Goal: Task Accomplishment & Management: Use online tool/utility

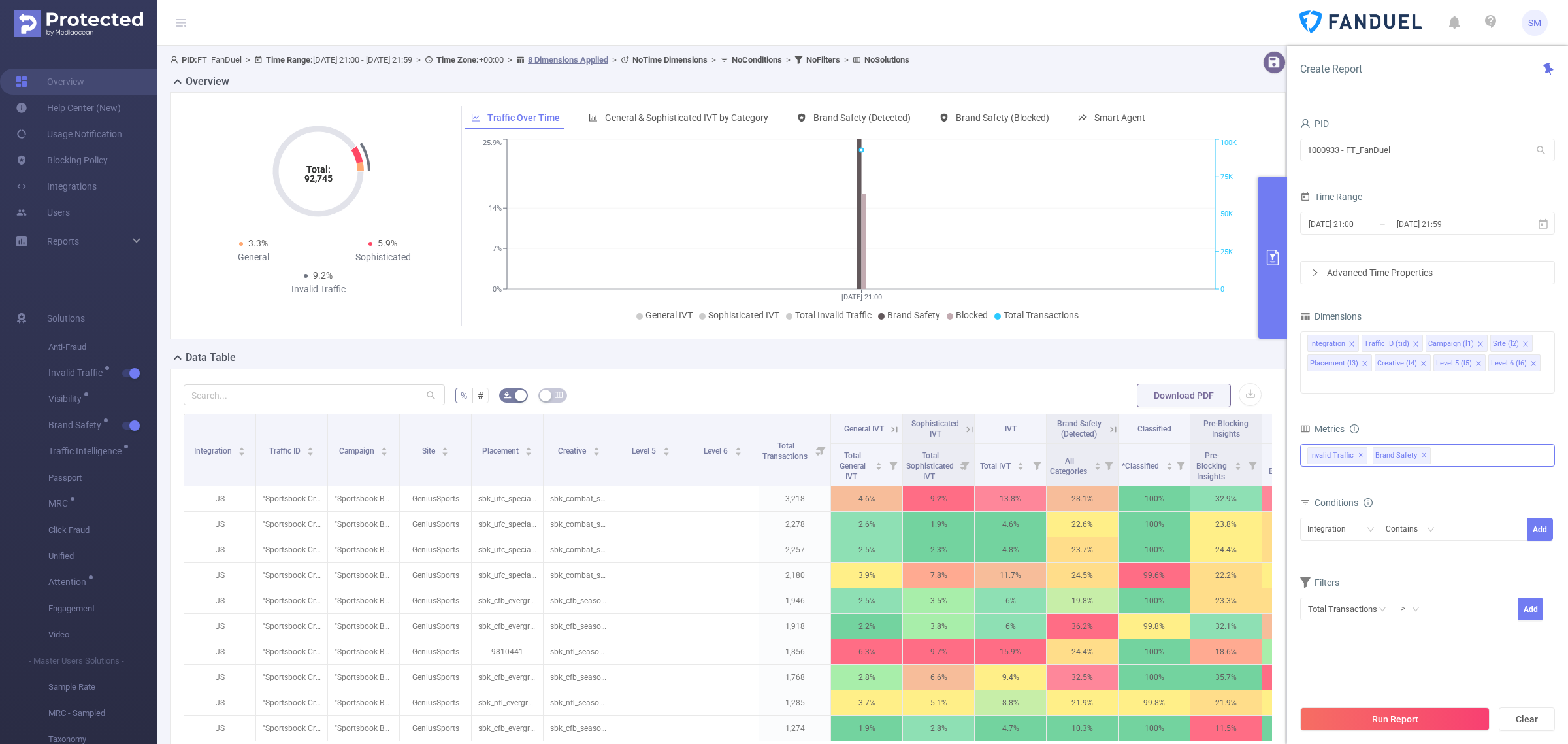
click at [1451, 444] on div "Invalid Traffic ✕ Brand Safety ✕" at bounding box center [1427, 455] width 255 height 23
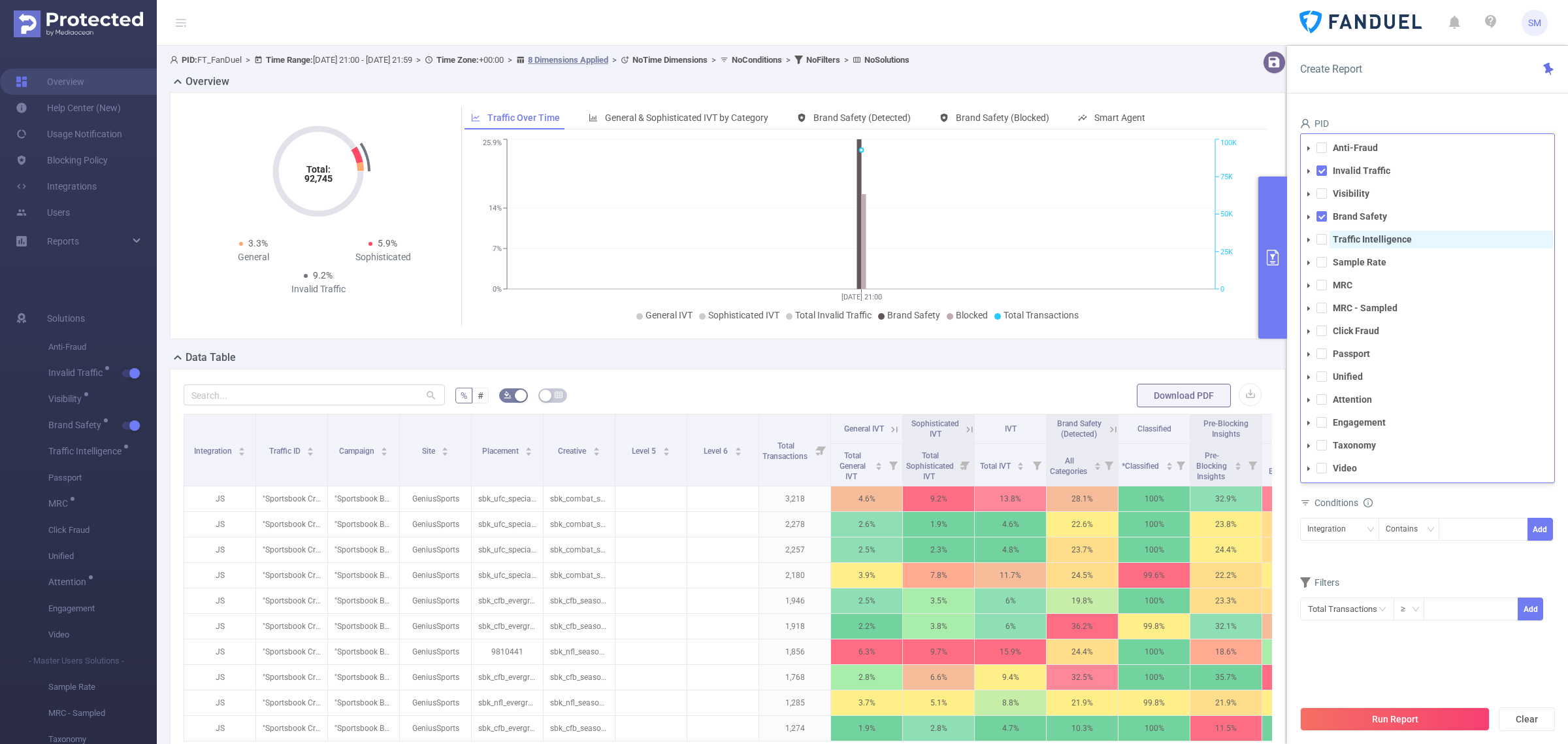
click at [1359, 234] on strong "Traffic Intelligence" at bounding box center [1372, 239] width 79 height 10
click at [1406, 718] on button "Run Report" at bounding box center [1395, 719] width 190 height 24
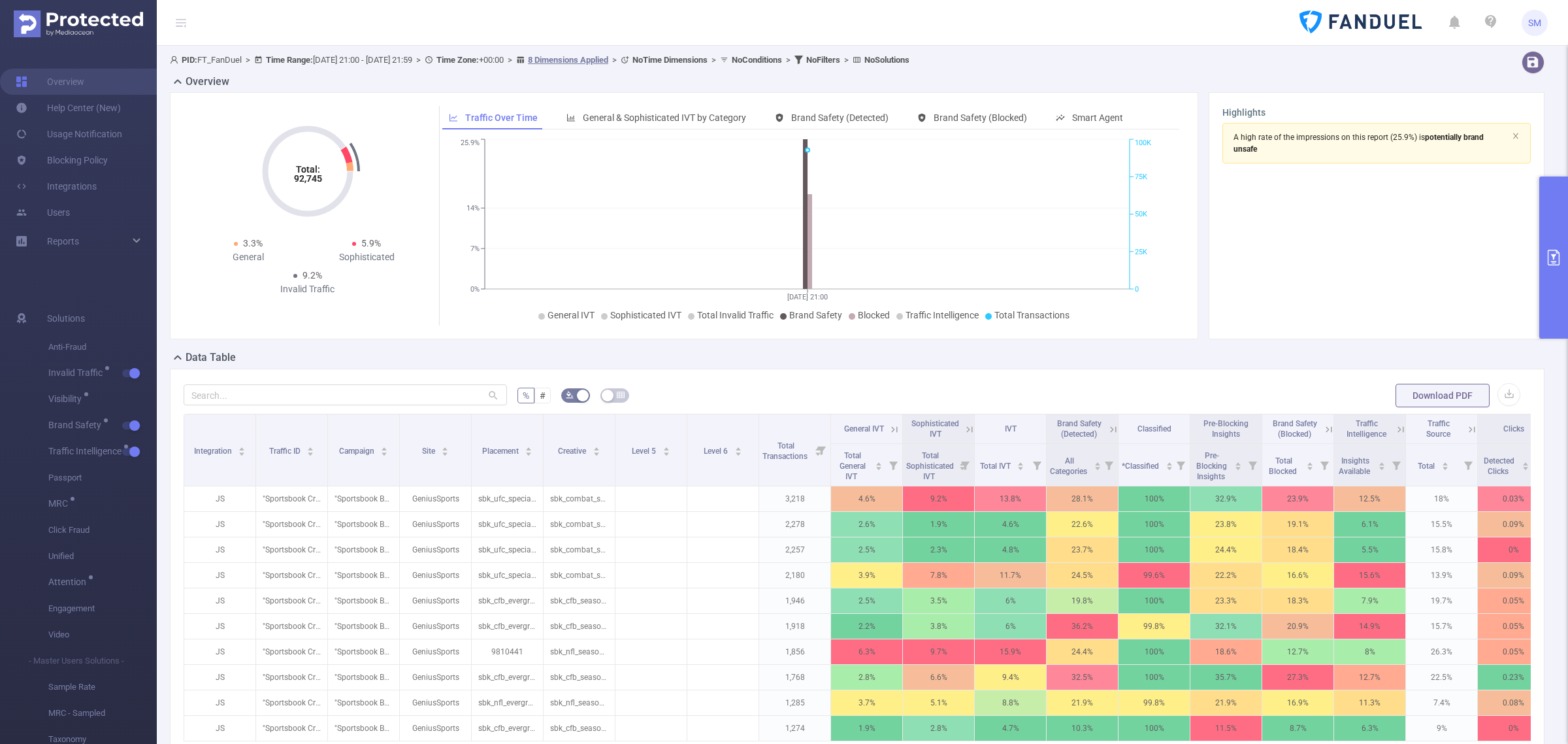
click at [1400, 428] on icon at bounding box center [1401, 429] width 12 height 12
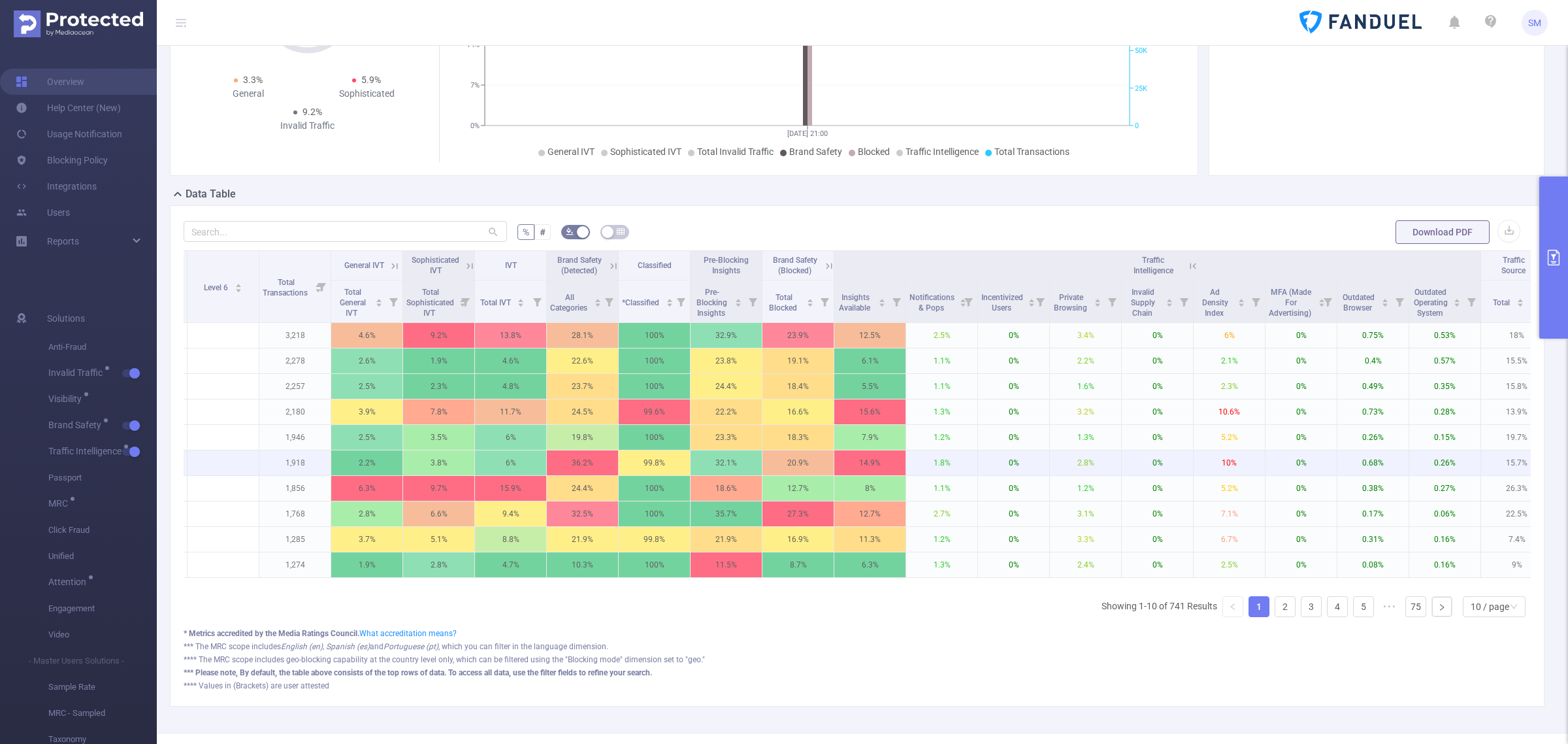
scroll to position [0, 500]
click at [1552, 230] on button "primary" at bounding box center [1553, 258] width 29 height 162
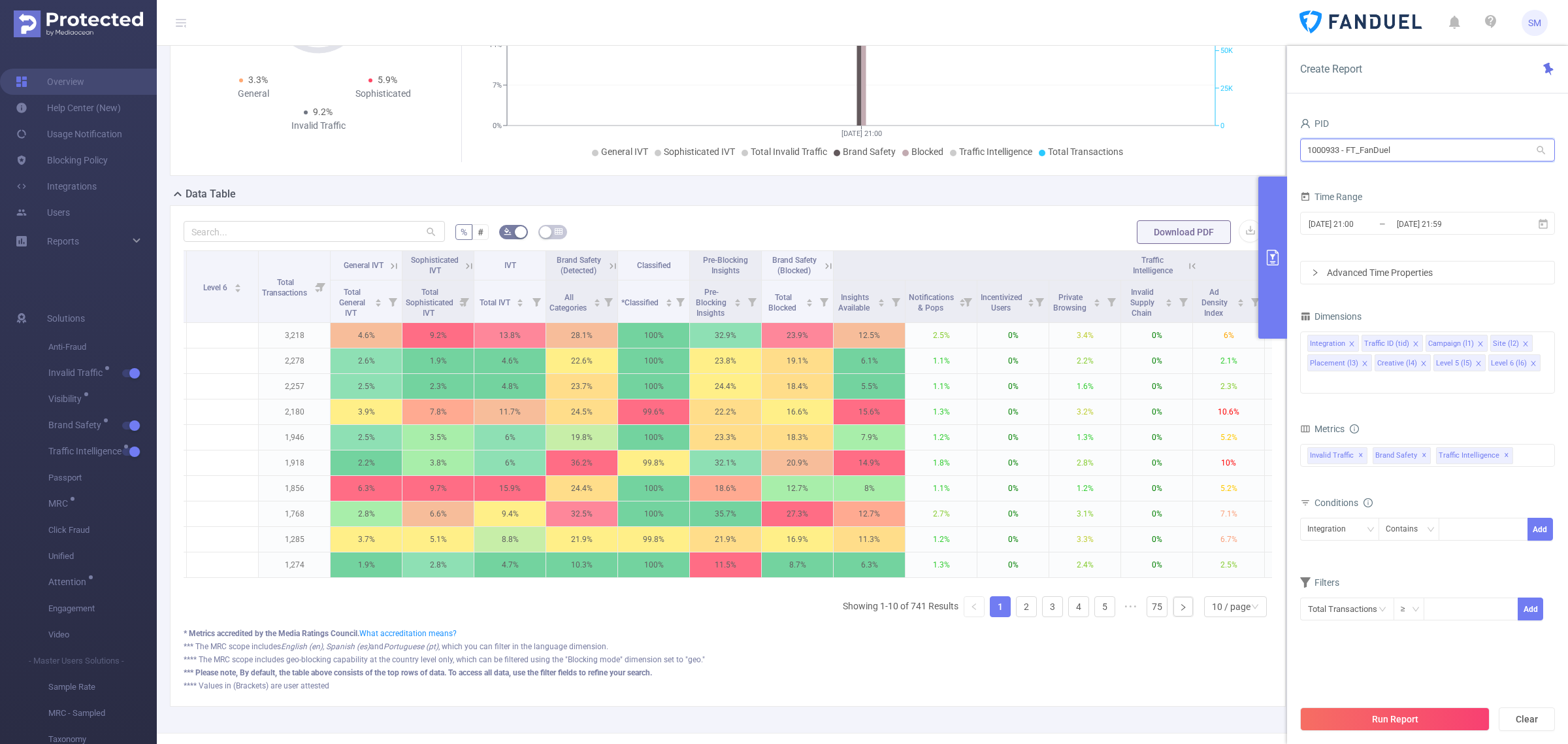
drag, startPoint x: 1439, startPoint y: 141, endPoint x: 1292, endPoint y: 133, distance: 147.2
click at [1292, 133] on div "PID 1000933 - FT_FanDuel 1000933 - FT_FanDuel Time Range [DATE] 21:00 _ [DATE] …" at bounding box center [1428, 433] width 281 height 665
type input "mazda"
click at [1425, 174] on li "1001010 - FT_Mazda 32M [17M rows]" at bounding box center [1427, 177] width 255 height 21
click at [1472, 217] on input "[DATE] 21:59" at bounding box center [1448, 224] width 106 height 18
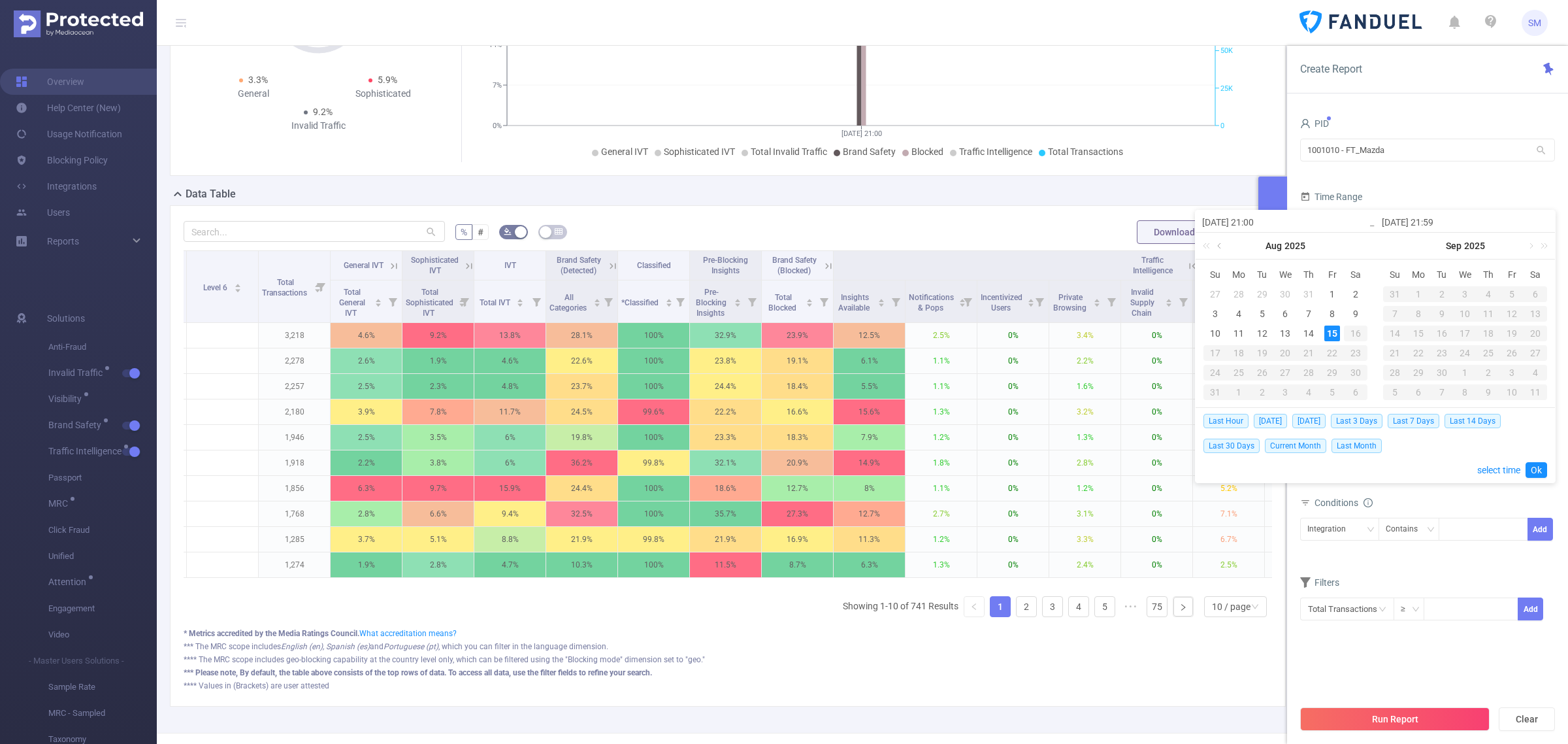
click at [1221, 249] on link at bounding box center [1221, 246] width 12 height 26
click at [1288, 318] on div "7" at bounding box center [1286, 314] width 16 height 16
click at [1400, 246] on link at bounding box center [1400, 246] width 12 height 26
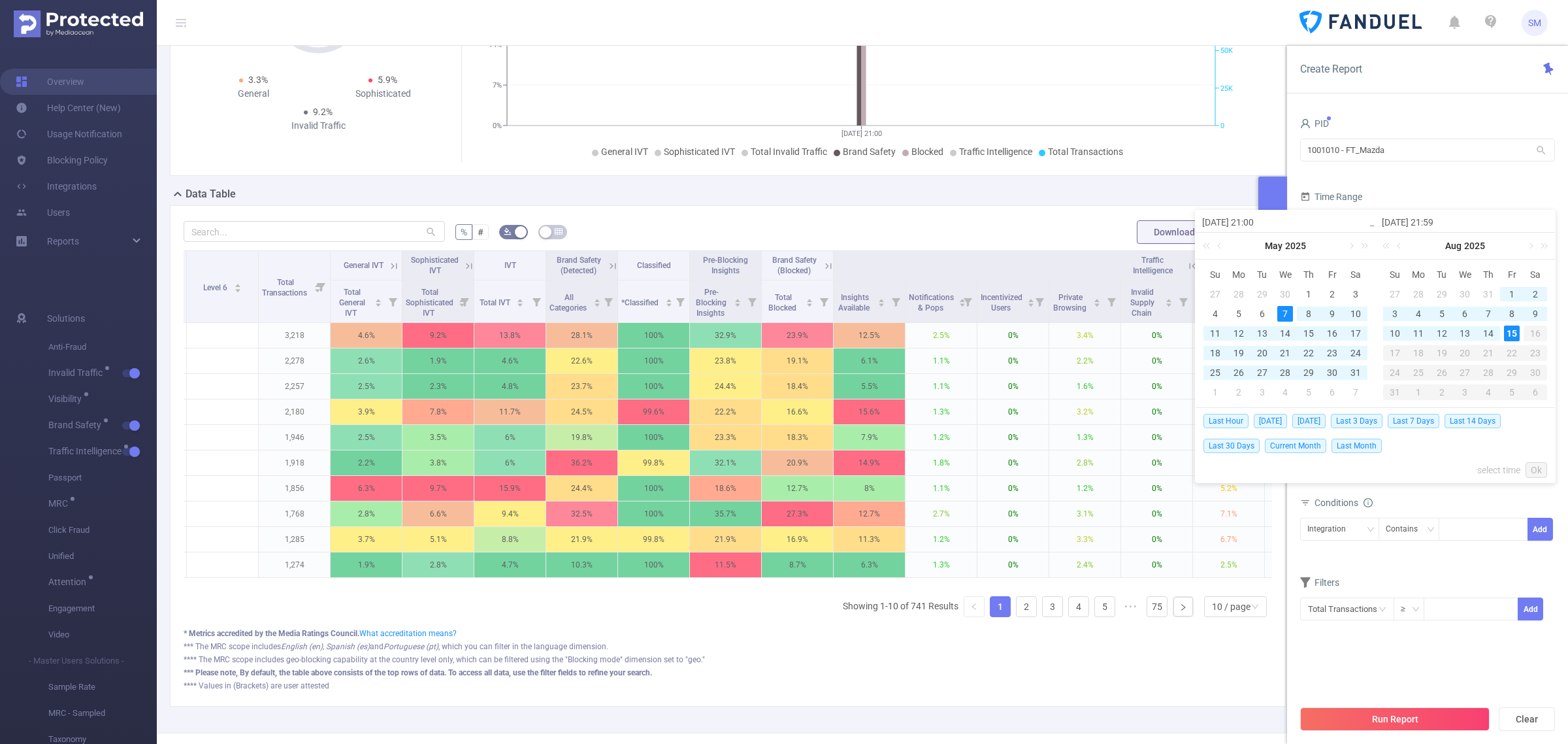
click at [1513, 334] on div "15" at bounding box center [1512, 334] width 16 height 16
type input "[DATE] 21:00"
click at [1534, 470] on link "Ok" at bounding box center [1537, 470] width 22 height 16
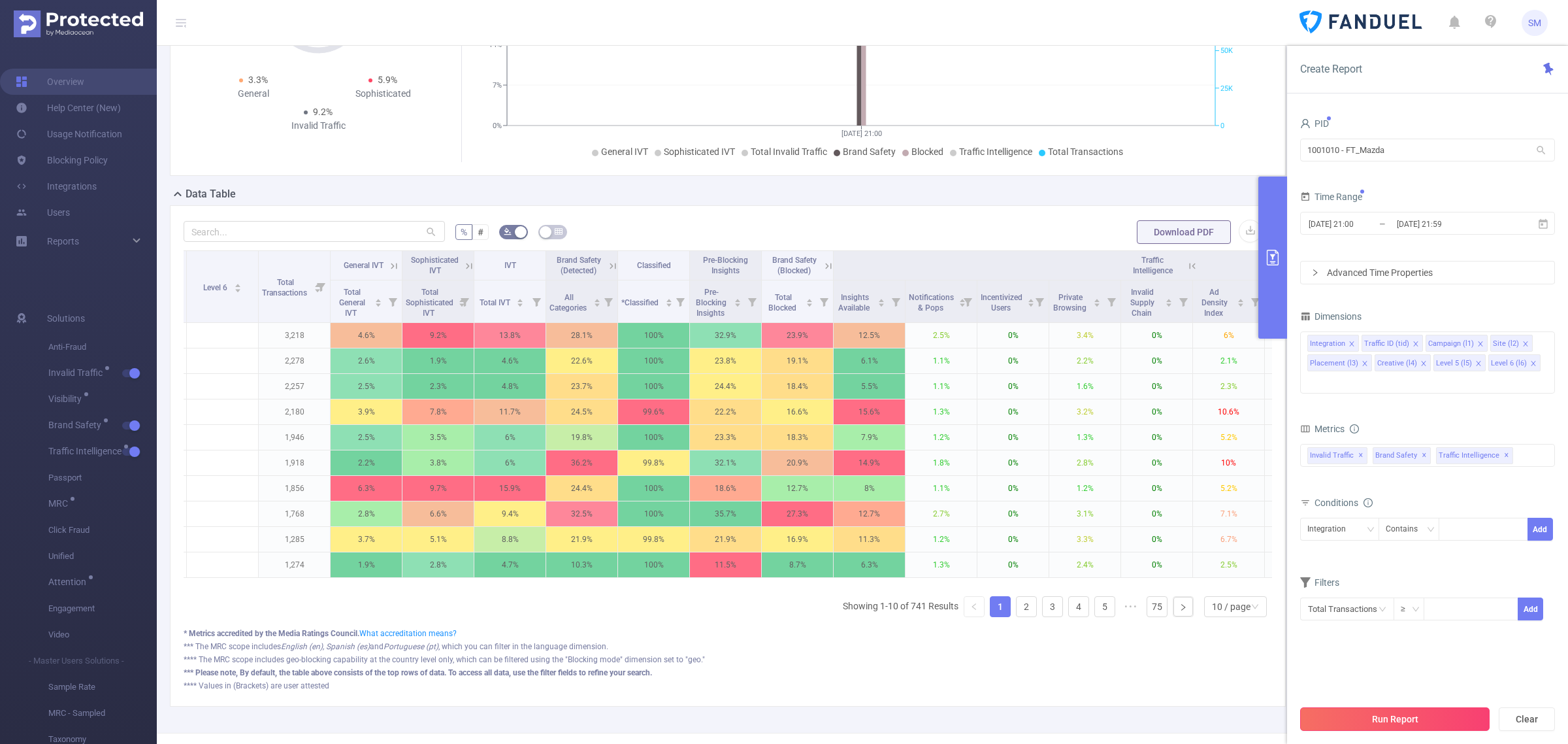
click at [1474, 713] on button "Run Report" at bounding box center [1395, 719] width 190 height 24
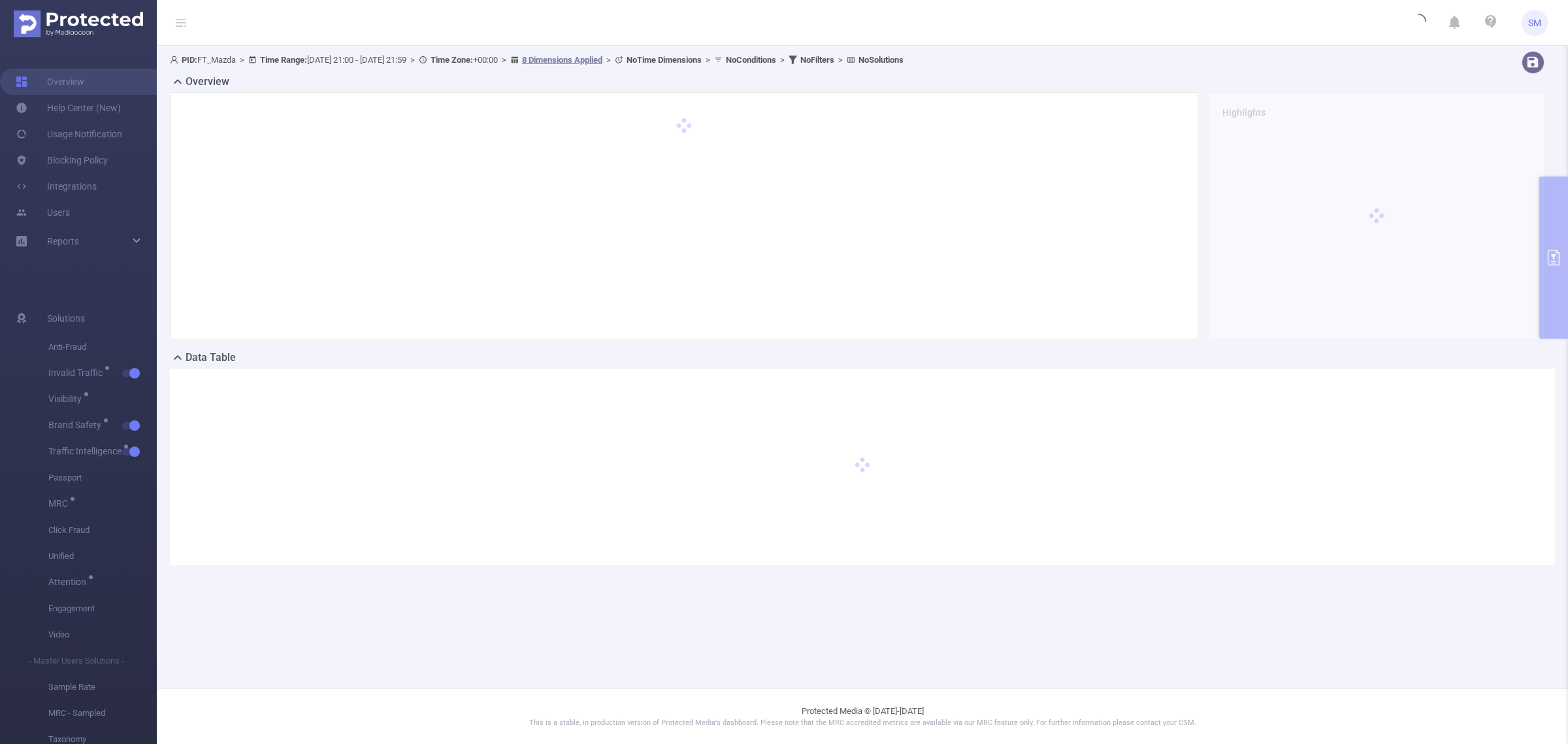
scroll to position [0, 0]
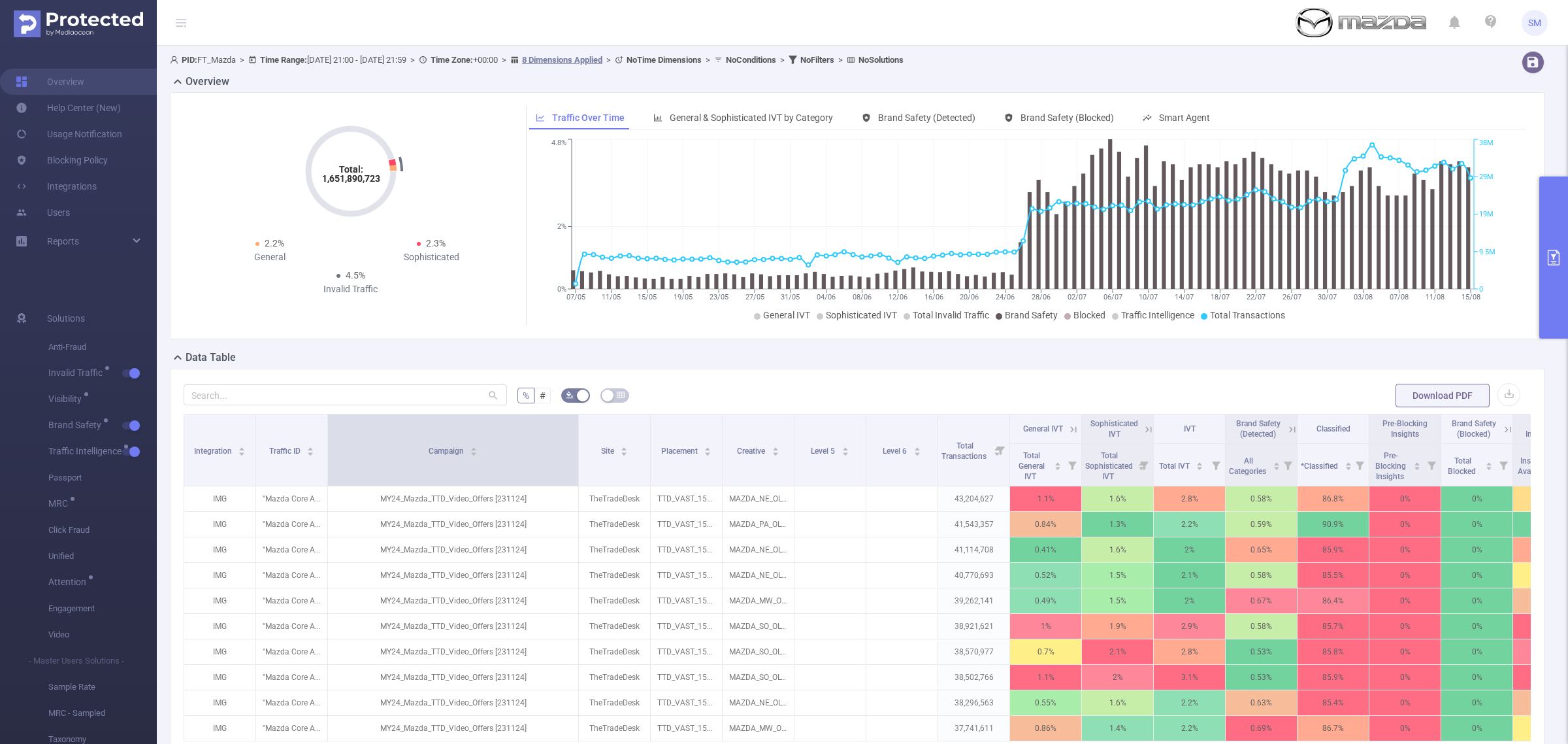
drag, startPoint x: 396, startPoint y: 432, endPoint x: 576, endPoint y: 428, distance: 180.0
click at [576, 428] on span at bounding box center [578, 449] width 7 height 71
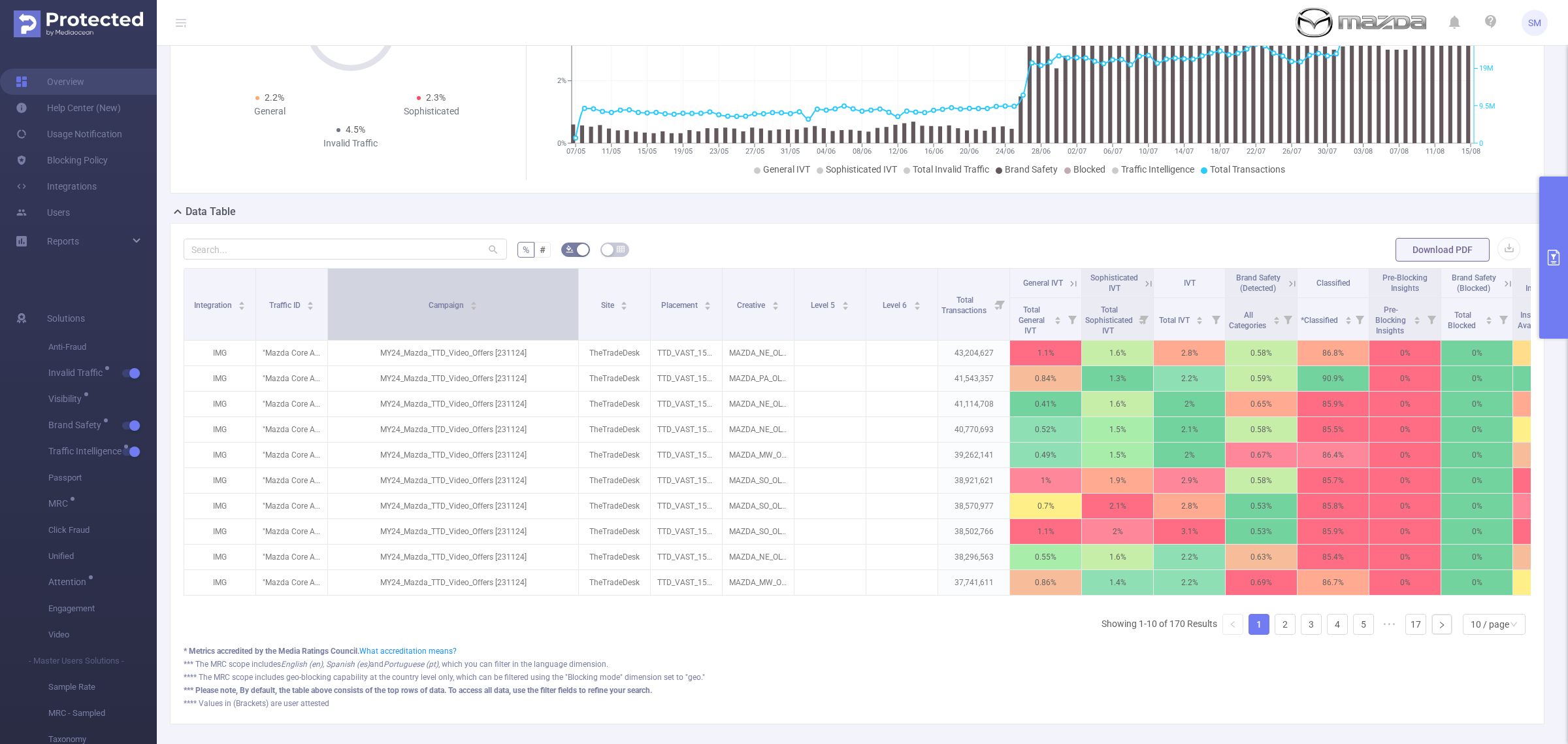
scroll to position [164, 0]
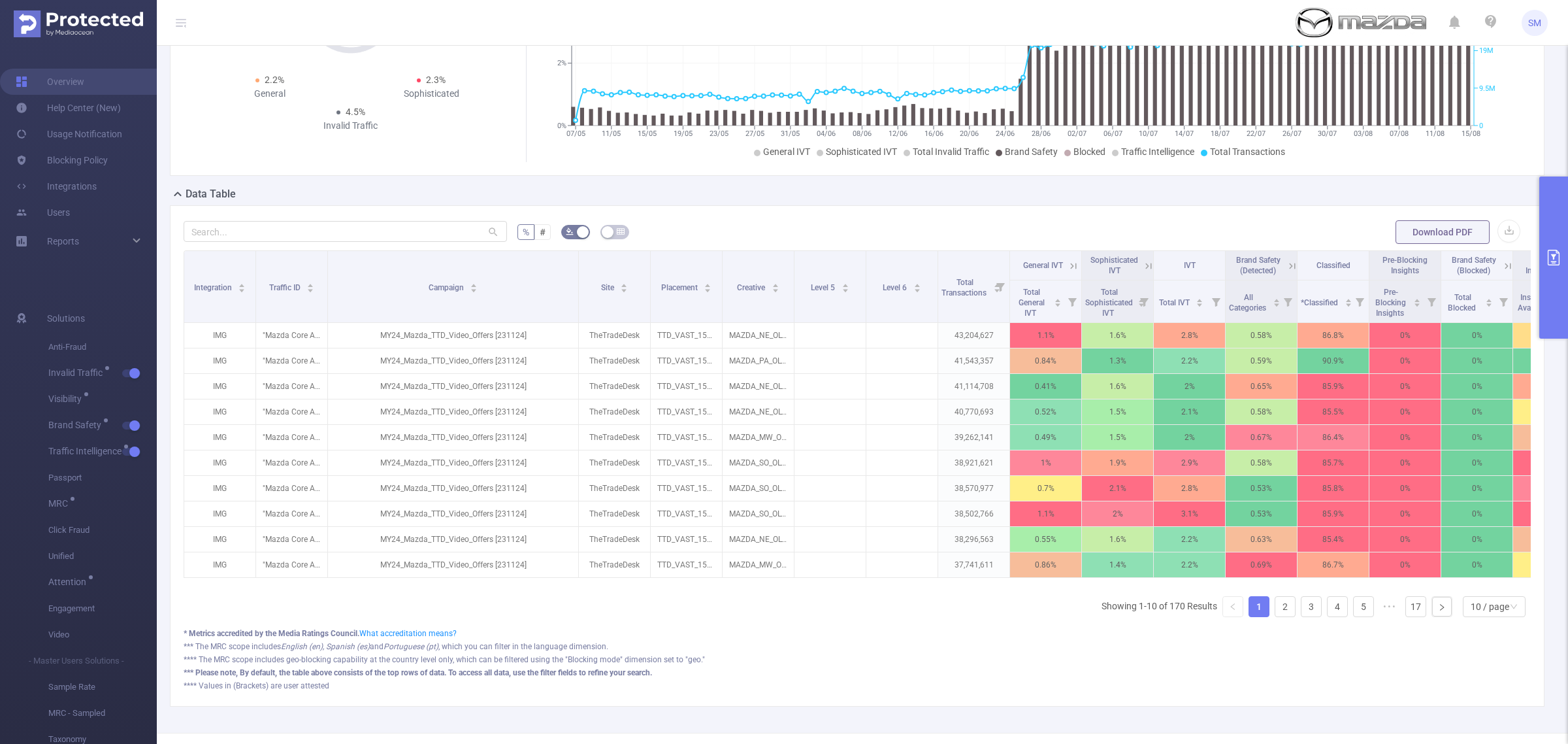
click at [1560, 257] on icon "primary" at bounding box center [1554, 258] width 16 height 16
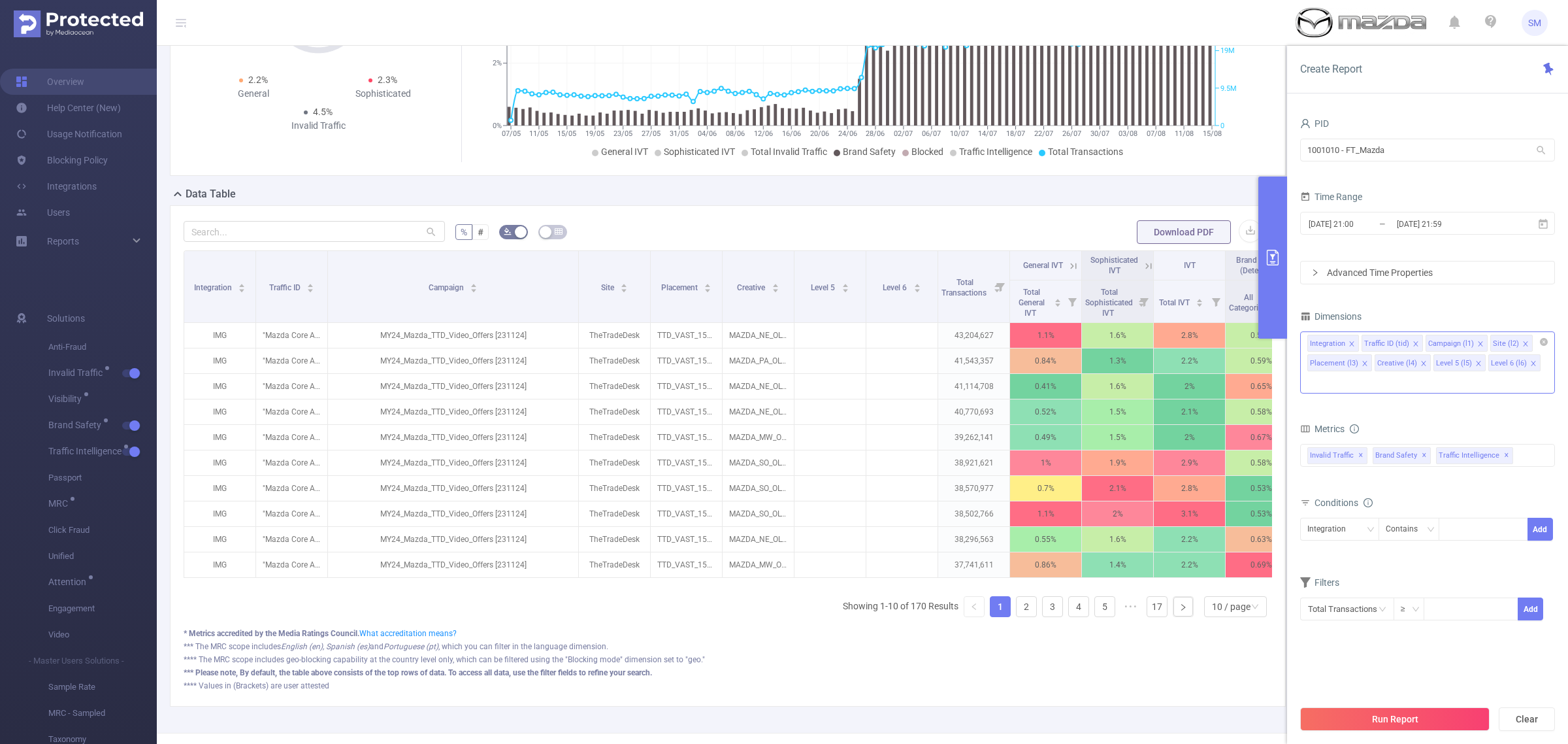
click at [1530, 363] on icon "icon: close" at bounding box center [1533, 364] width 7 height 7
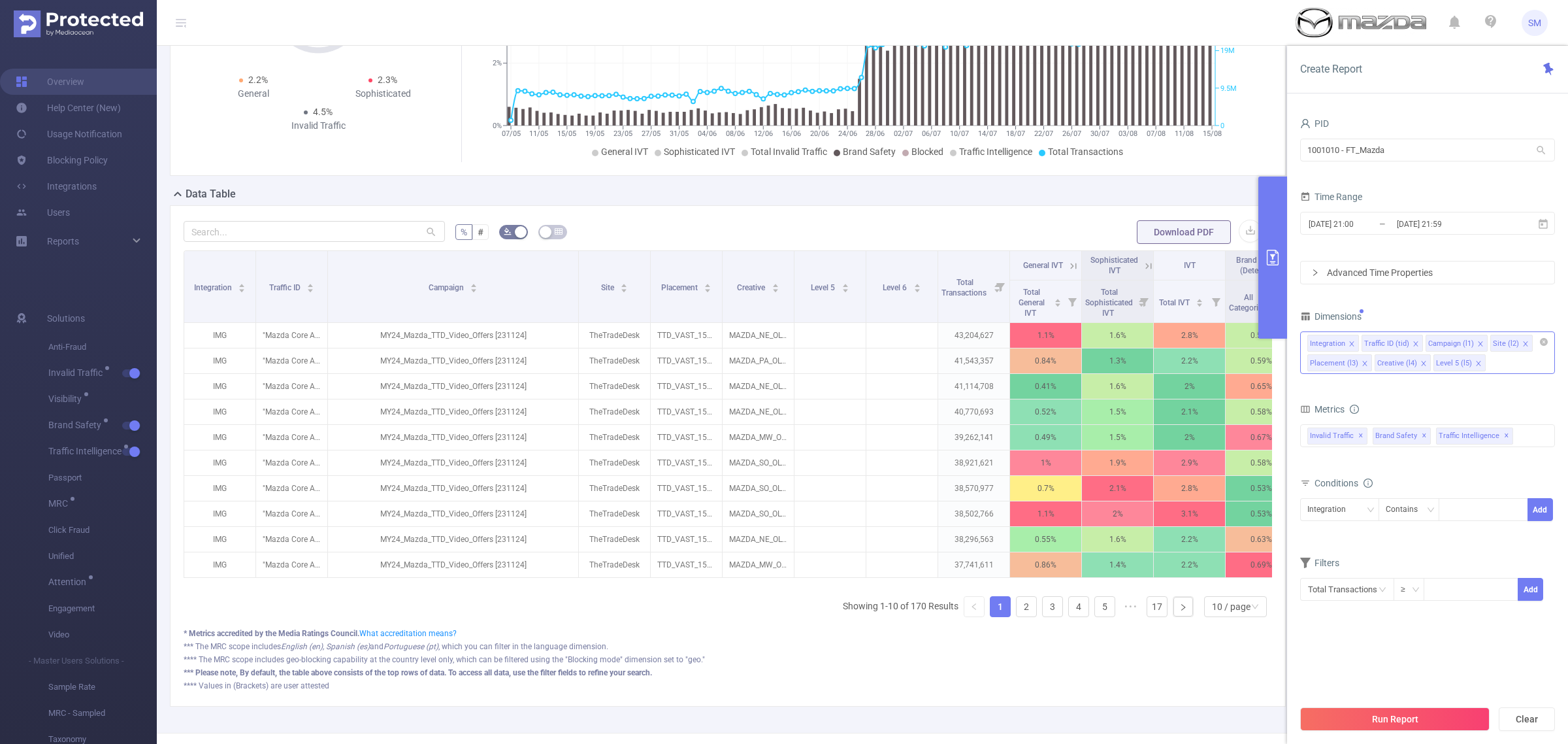
click at [1475, 367] on icon "icon: close" at bounding box center [1478, 364] width 7 height 7
click at [1420, 364] on icon "icon: close" at bounding box center [1423, 364] width 7 height 7
click at [1361, 361] on icon "icon: close" at bounding box center [1364, 364] width 7 height 7
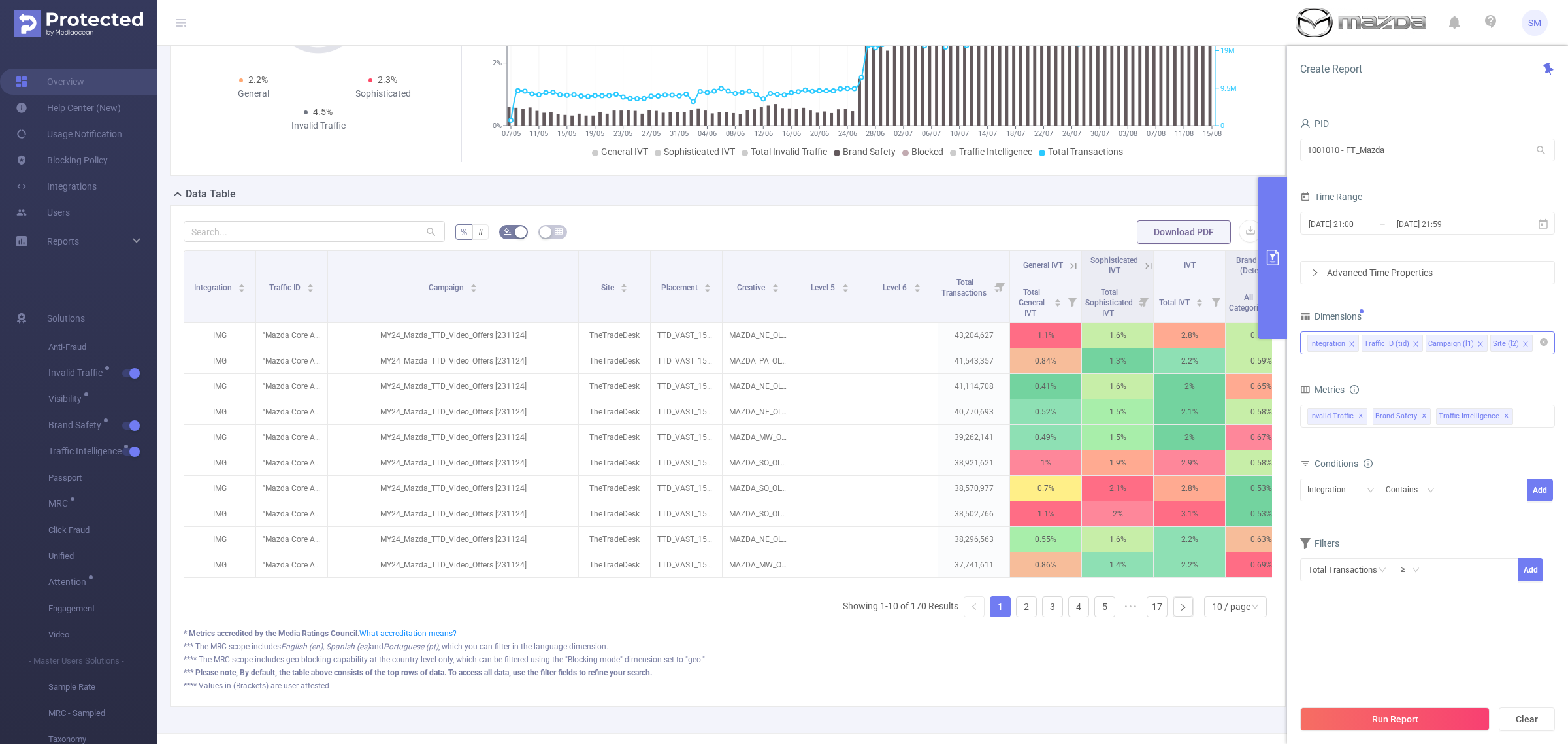
click at [1524, 344] on icon "icon: close" at bounding box center [1525, 344] width 7 height 7
click at [1350, 344] on icon "icon: close" at bounding box center [1351, 344] width 5 height 5
click at [1431, 319] on div "Dimensions" at bounding box center [1427, 319] width 255 height 22
click at [1454, 713] on button "Run Report" at bounding box center [1395, 719] width 190 height 24
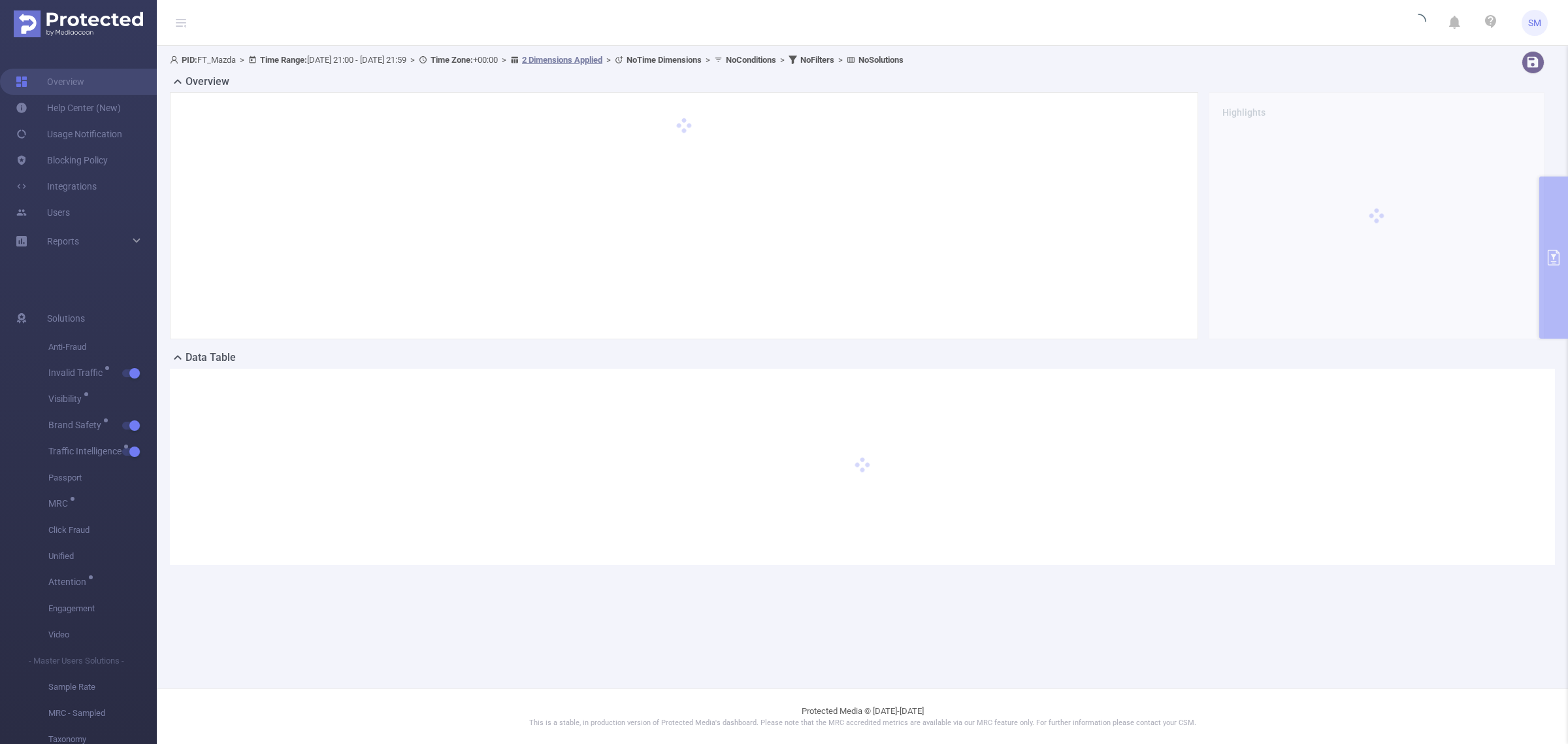
scroll to position [0, 0]
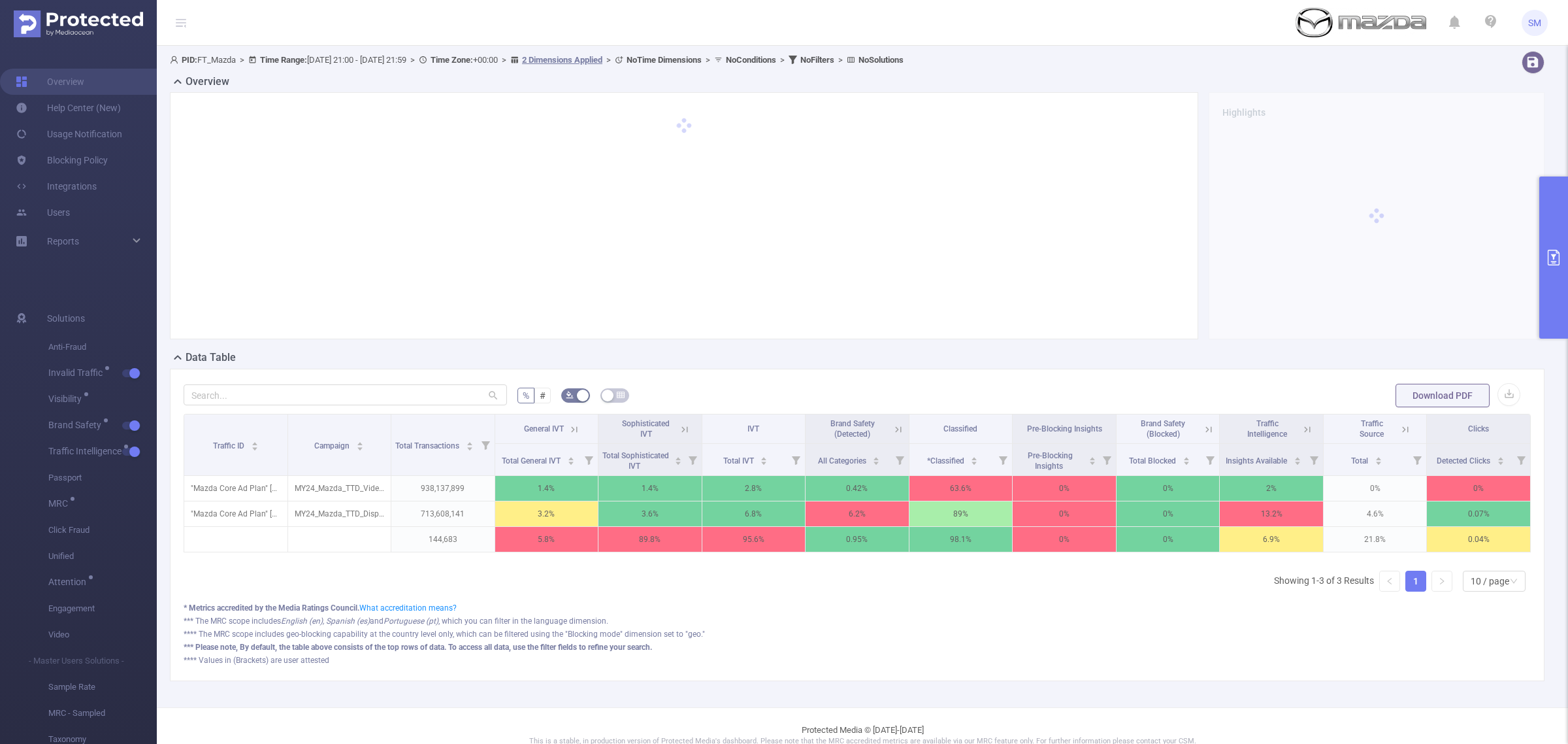
drag, startPoint x: 389, startPoint y: 434, endPoint x: 387, endPoint y: 348, distance: 86.0
click at [387, 348] on div "Overview Highlights Data Table % # Download PDF Traffic ID Campaign Total Trans…" at bounding box center [862, 377] width 1385 height 607
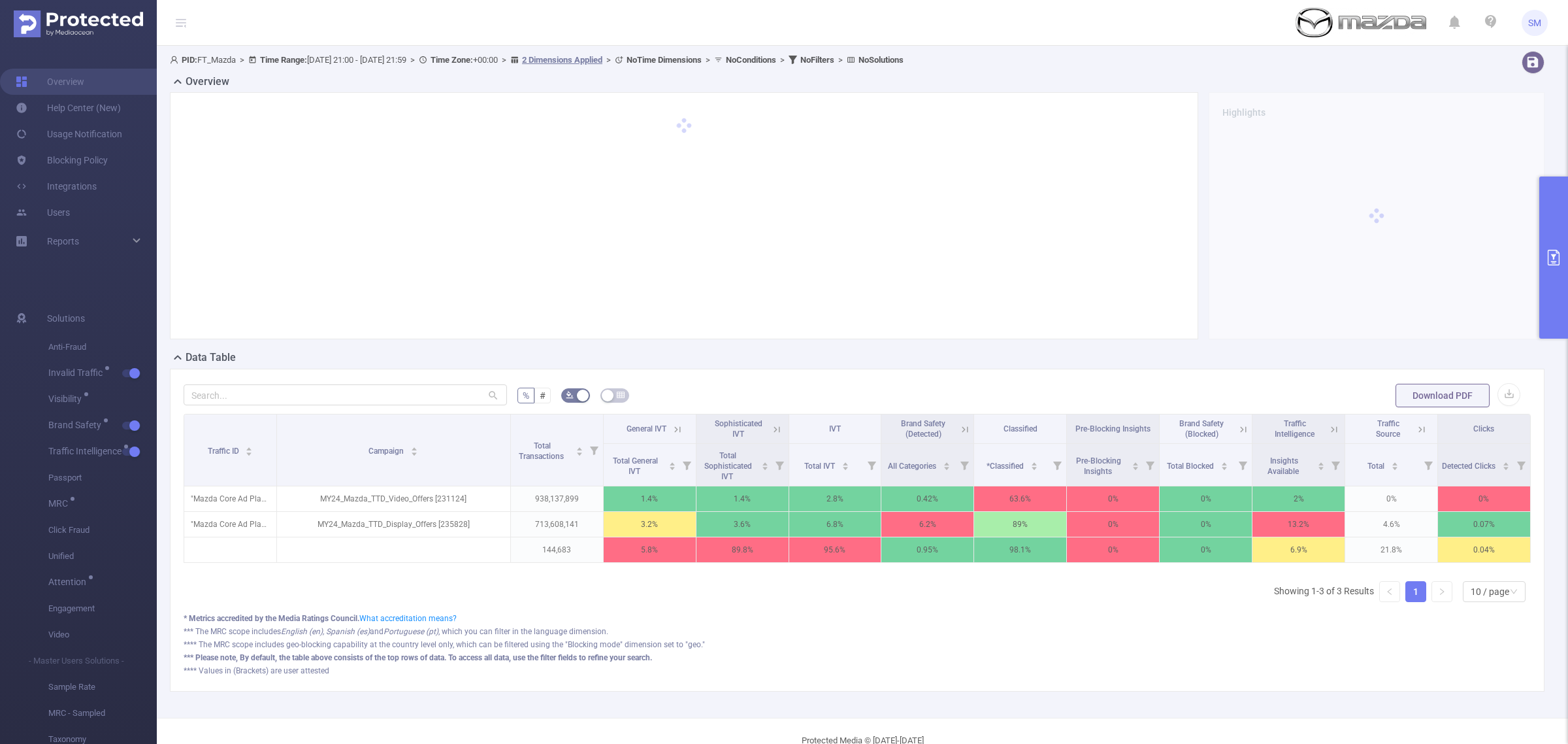
drag, startPoint x: 385, startPoint y: 426, endPoint x: 484, endPoint y: 406, distance: 101.0
click at [484, 406] on div "% # Download PDF Traffic ID Campaign Total Transactions General IVT Sophisticat…" at bounding box center [857, 529] width 1347 height 295
click at [484, 406] on div at bounding box center [345, 395] width 323 height 26
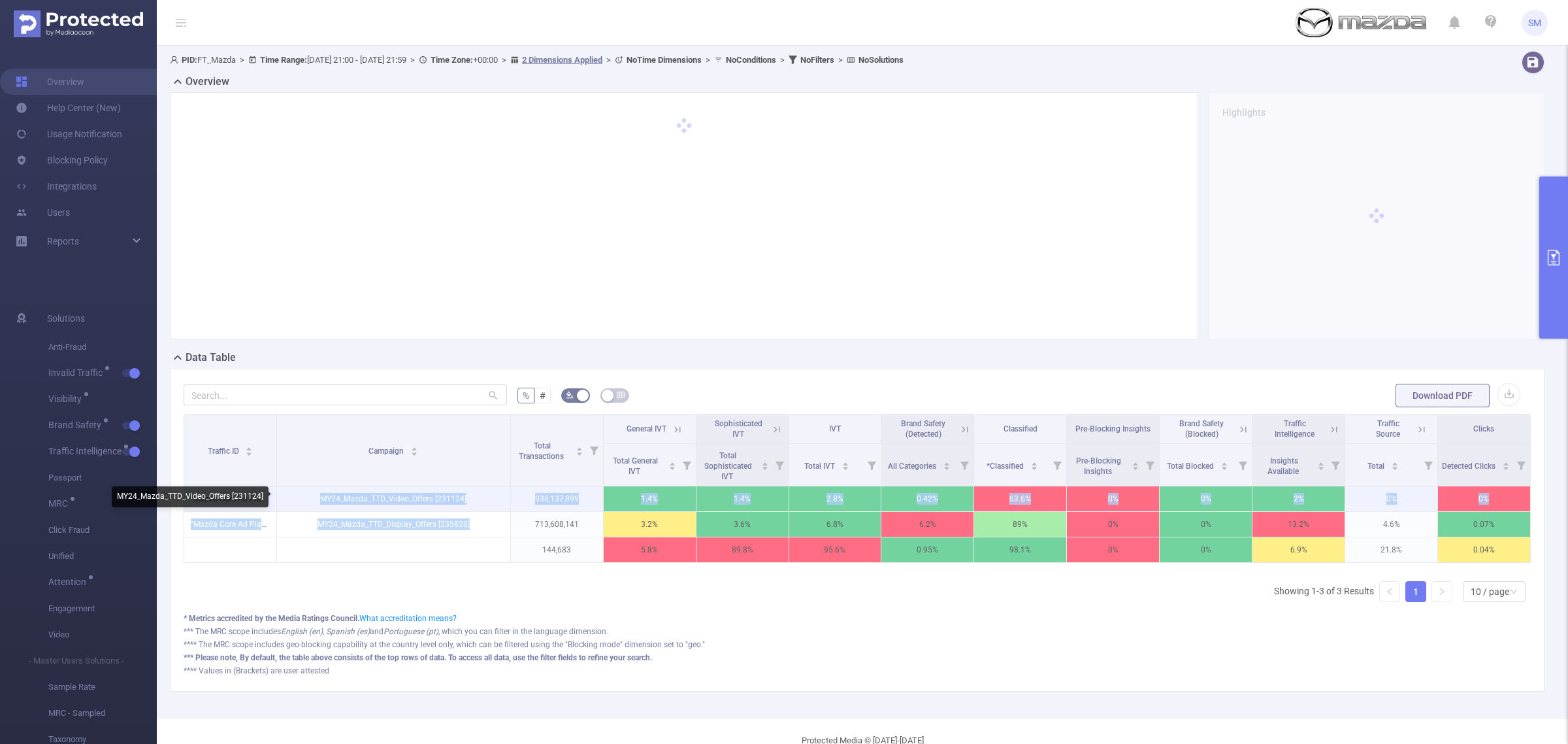
drag, startPoint x: 481, startPoint y: 523, endPoint x: 314, endPoint y: 502, distance: 168.3
click at [314, 502] on tbody ""Mazda Core Ad Plan" [28013] MY24_Mazda_TTD_Video_Offers [231124] 938,137,899 1…" at bounding box center [857, 524] width 1346 height 77
click at [447, 527] on p "MY24_Mazda_TTD_Display_Offers [235828]" at bounding box center [394, 524] width 234 height 25
drag, startPoint x: 478, startPoint y: 500, endPoint x: 308, endPoint y: 500, distance: 170.0
click at [308, 500] on p "MY24_Mazda_TTD_Video_Offers [231124]" at bounding box center [394, 498] width 234 height 25
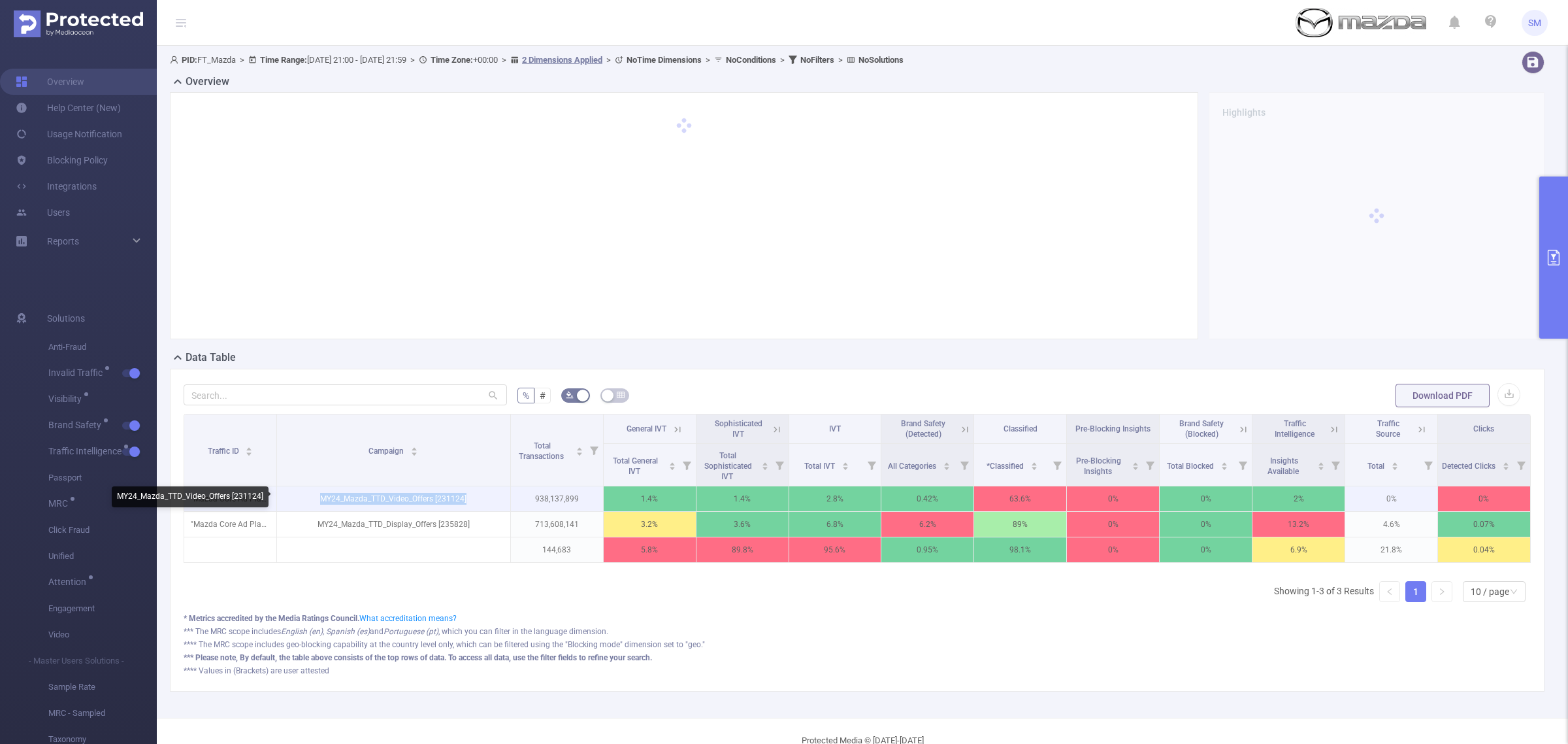
copy p "MY24_Mazda_TTD_Video_Offers [231124]"
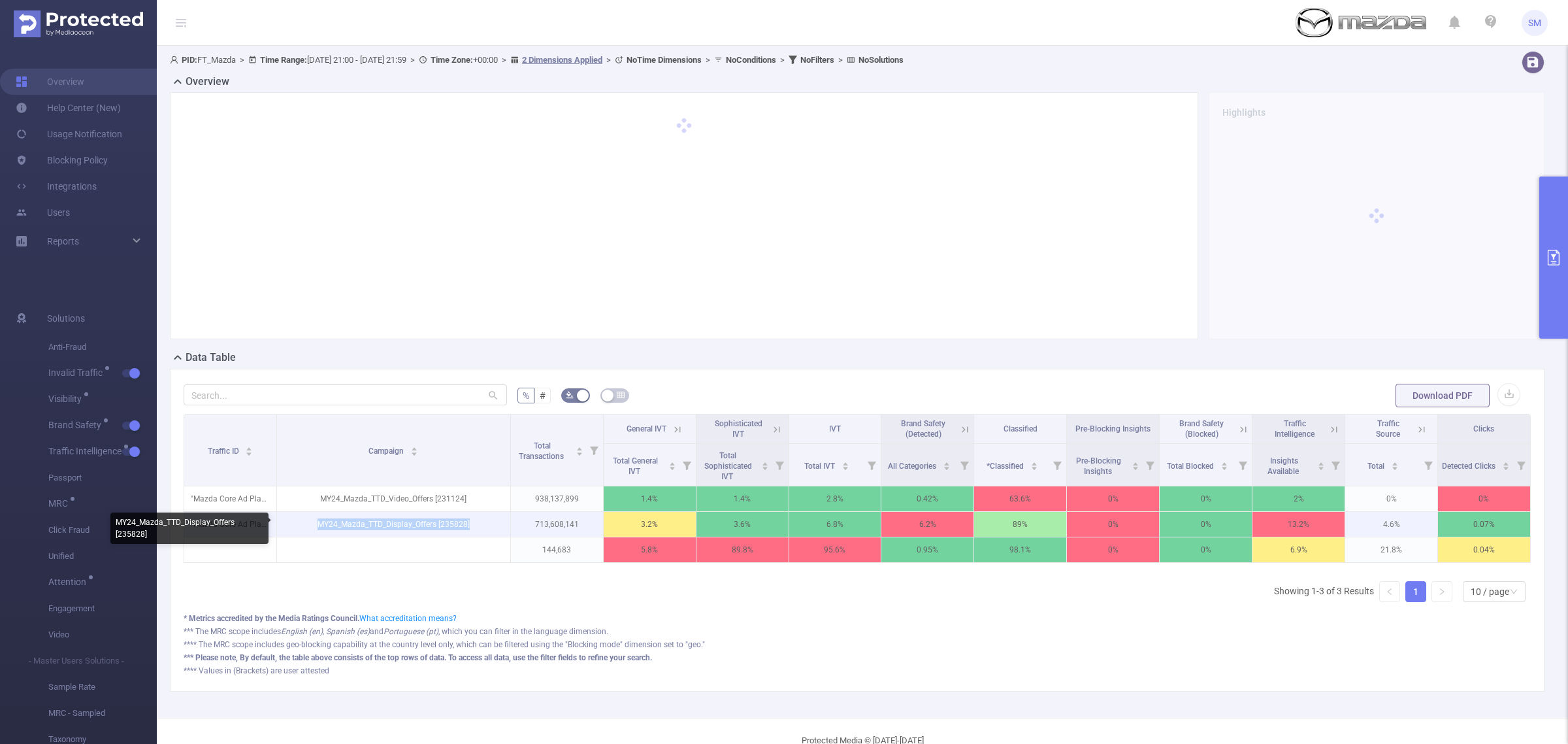
drag, startPoint x: 311, startPoint y: 519, endPoint x: 470, endPoint y: 524, distance: 159.1
click at [470, 524] on p "MY24_Mazda_TTD_Display_Offers [235828]" at bounding box center [394, 524] width 234 height 25
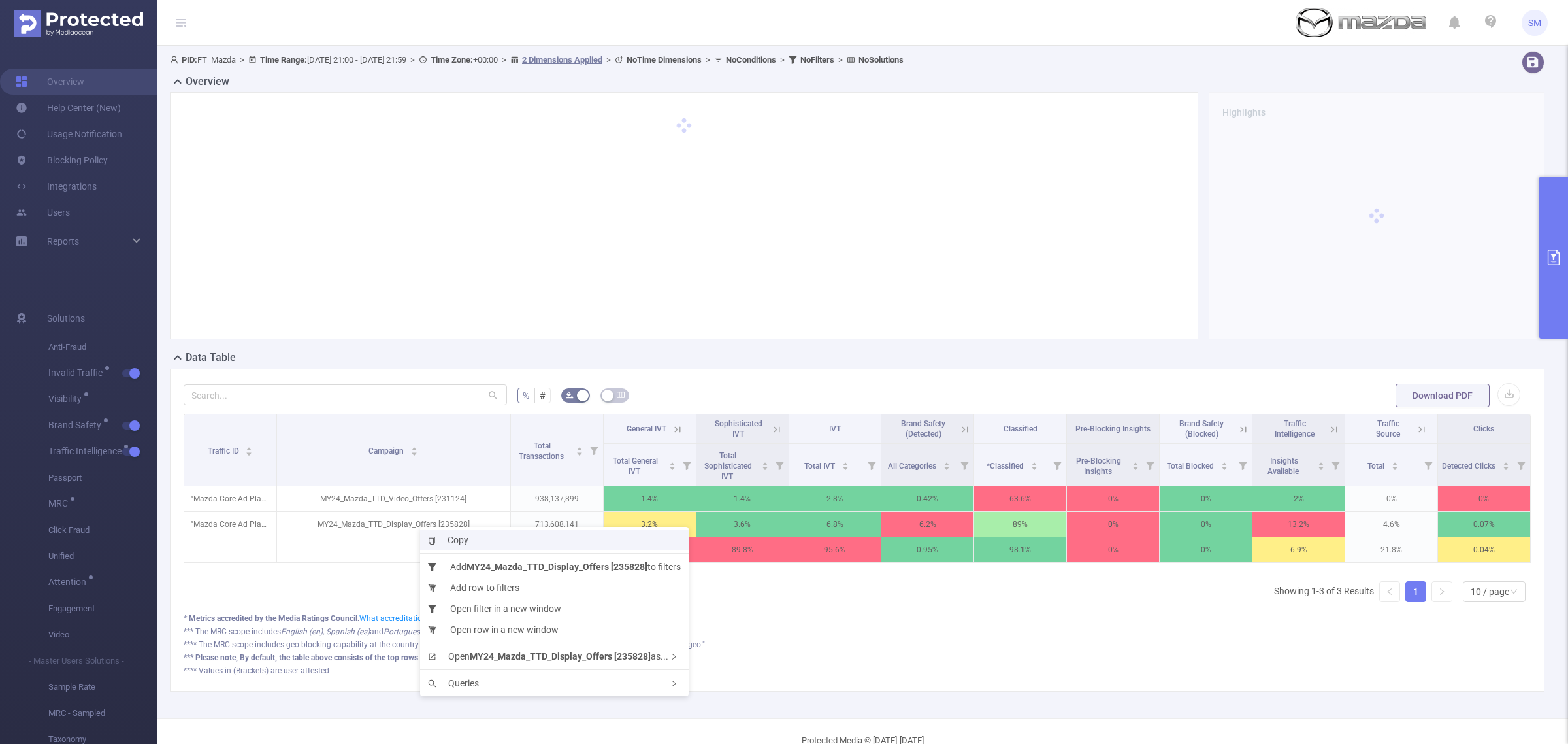
click at [458, 544] on span "Copy" at bounding box center [448, 540] width 41 height 10
